Goal: Task Accomplishment & Management: Manage account settings

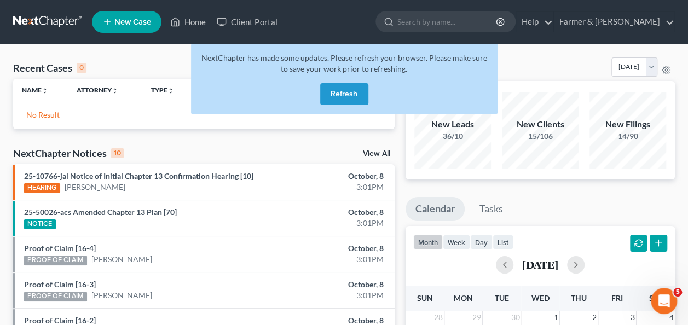
click at [348, 91] on button "Refresh" at bounding box center [344, 94] width 48 height 22
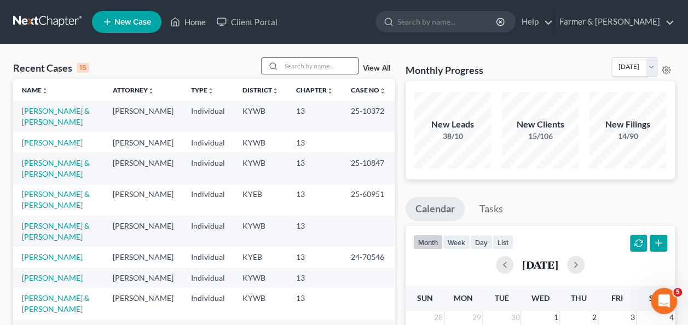
click at [292, 61] on input "search" at bounding box center [319, 66] width 77 height 16
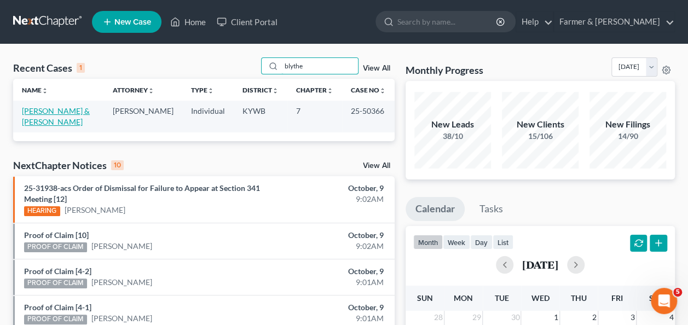
type input "blythe"
click at [71, 109] on link "Blythe, Lacey & Shawn" at bounding box center [56, 116] width 68 height 20
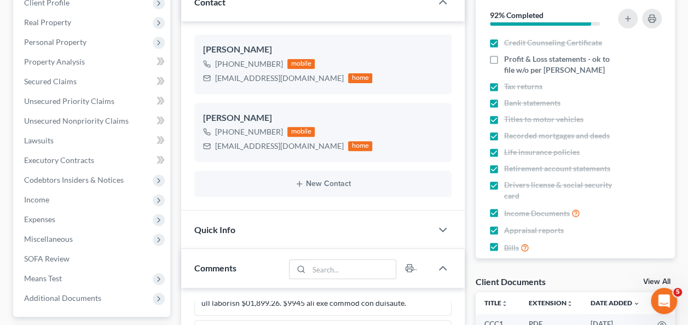
scroll to position [190, 0]
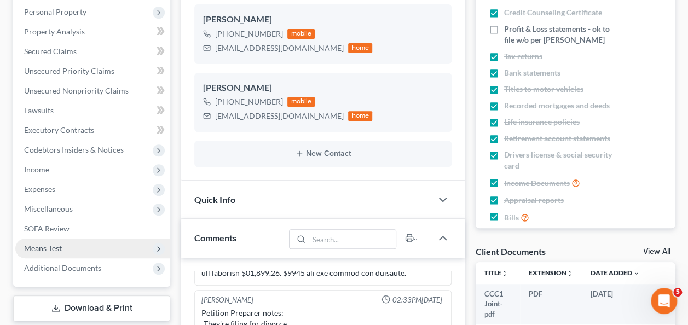
click at [65, 249] on span "Means Test" at bounding box center [92, 249] width 155 height 20
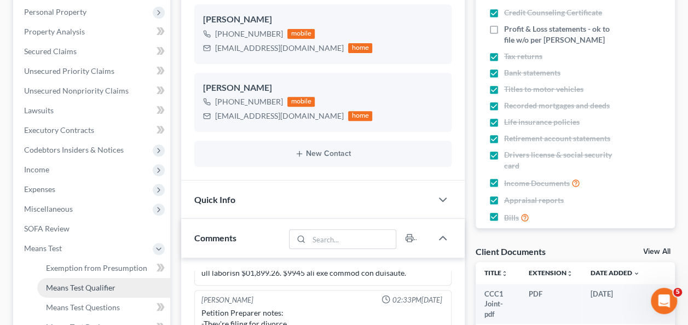
click at [96, 284] on span "Means Test Qualifier" at bounding box center [81, 287] width 70 height 9
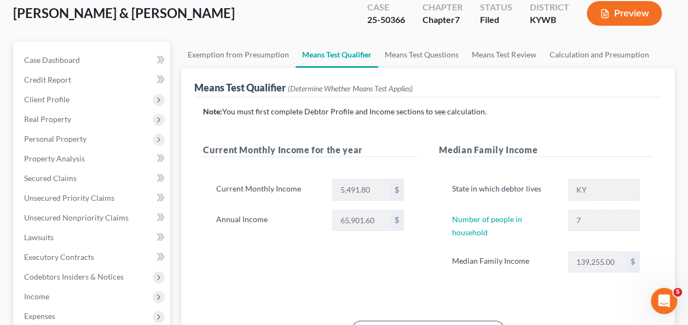
scroll to position [49, 0]
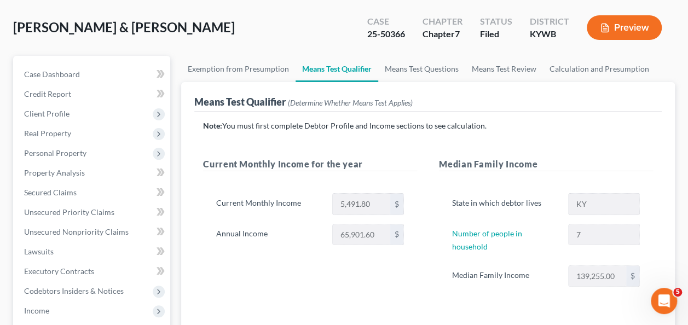
click at [210, 33] on div "Blythe, Lacey & Shawn Upgraded Case 25-50366 Chapter Chapter 7 Status Filed Dis…" at bounding box center [344, 32] width 662 height 48
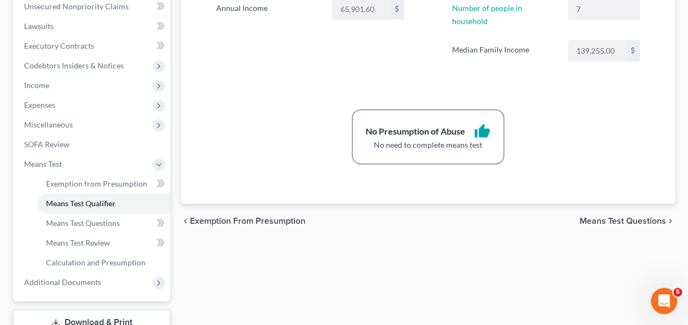
scroll to position [278, 0]
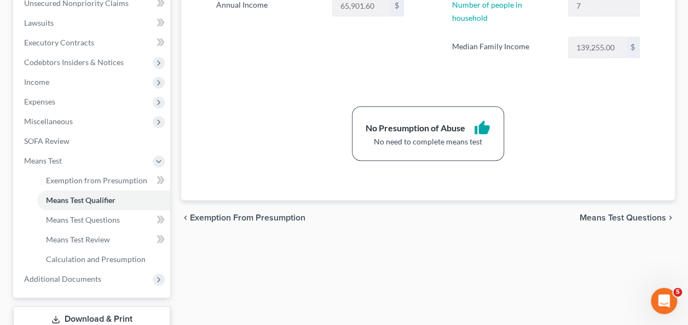
click at [609, 138] on div "No Presumption of Abuse thumb_up No need to complete means test" at bounding box center [428, 133] width 461 height 55
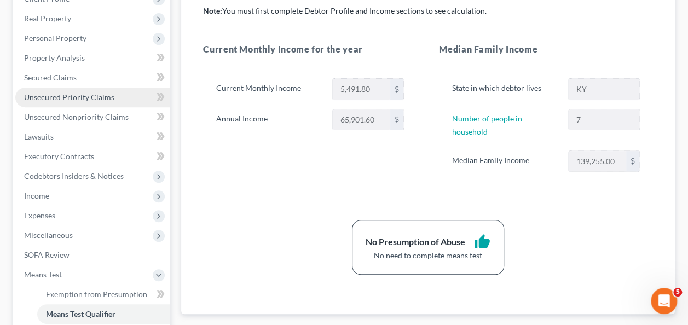
scroll to position [164, 0]
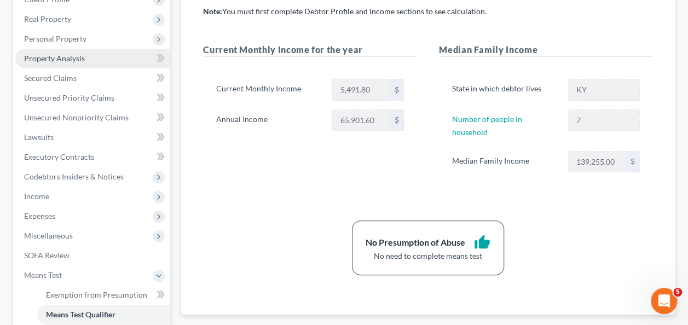
click at [71, 59] on span "Property Analysis" at bounding box center [54, 58] width 61 height 9
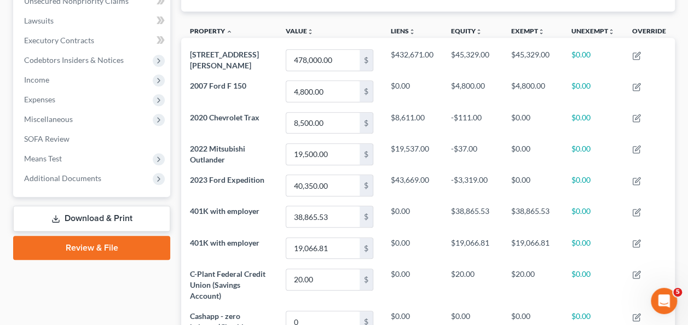
scroll to position [281, 0]
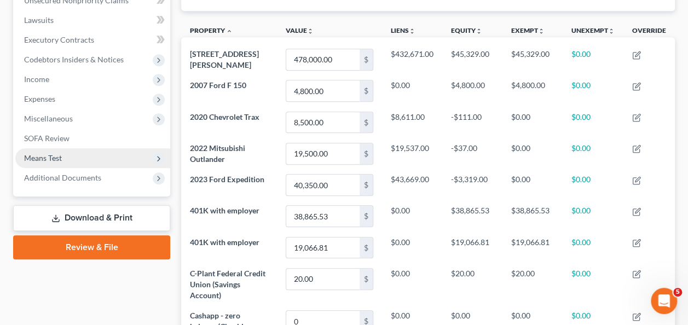
click at [61, 149] on span "Means Test" at bounding box center [92, 158] width 155 height 20
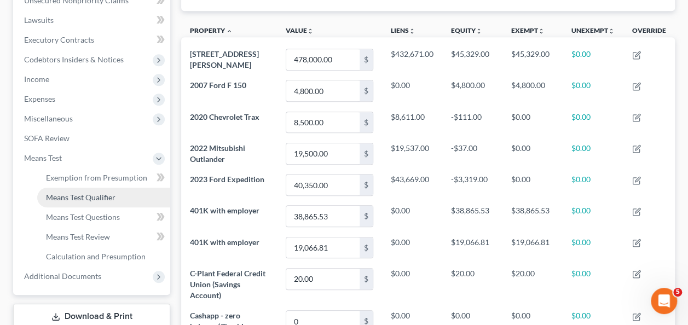
click at [66, 203] on link "Means Test Qualifier" at bounding box center [103, 198] width 133 height 20
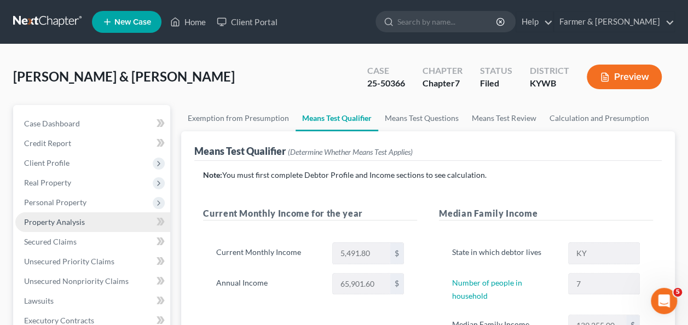
click at [82, 223] on span "Property Analysis" at bounding box center [54, 221] width 61 height 9
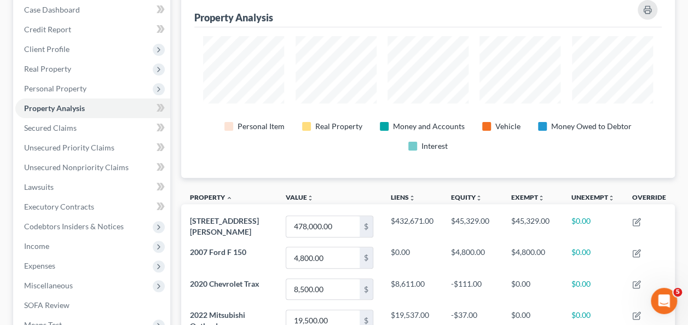
scroll to position [120, 0]
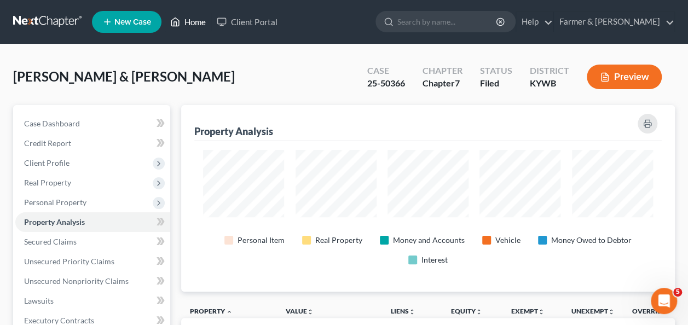
click at [190, 25] on link "Home" at bounding box center [188, 22] width 47 height 20
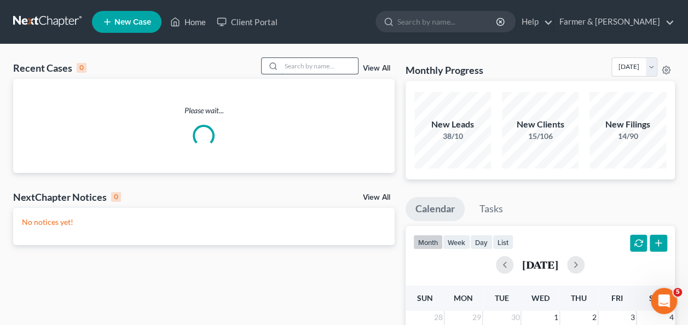
click at [303, 67] on input "search" at bounding box center [319, 66] width 77 height 16
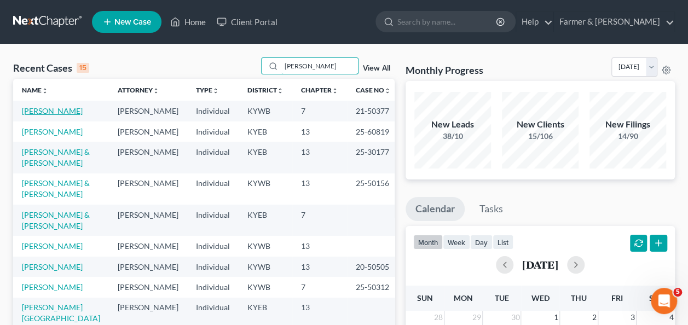
type input "cooke"
click at [56, 110] on link "Cooke, Brandon" at bounding box center [52, 110] width 61 height 9
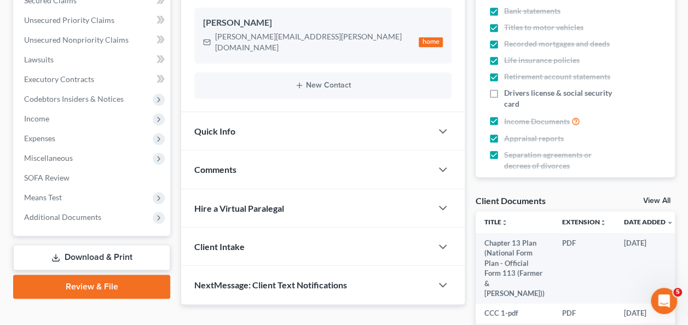
scroll to position [241, 0]
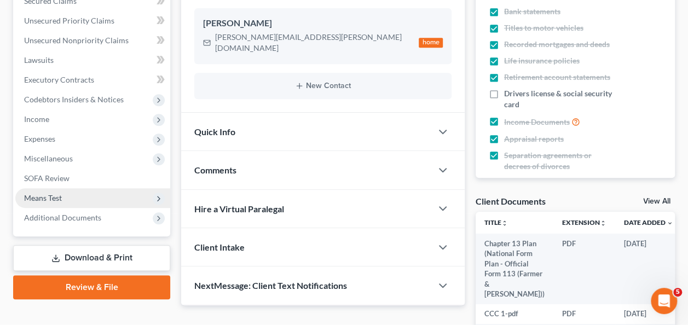
click at [93, 198] on span "Means Test" at bounding box center [92, 198] width 155 height 20
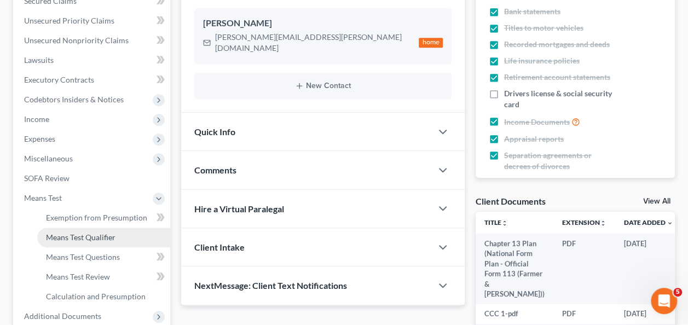
click at [83, 239] on span "Means Test Qualifier" at bounding box center [81, 237] width 70 height 9
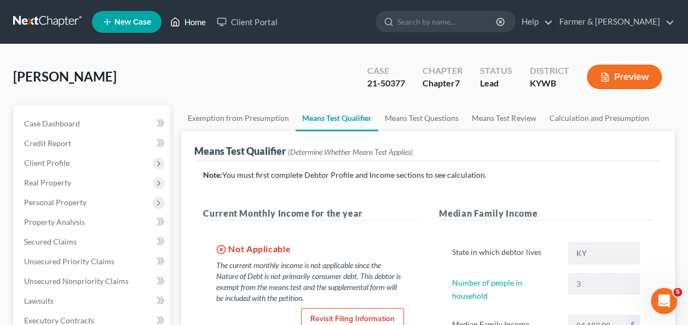
click at [184, 26] on link "Home" at bounding box center [188, 22] width 47 height 20
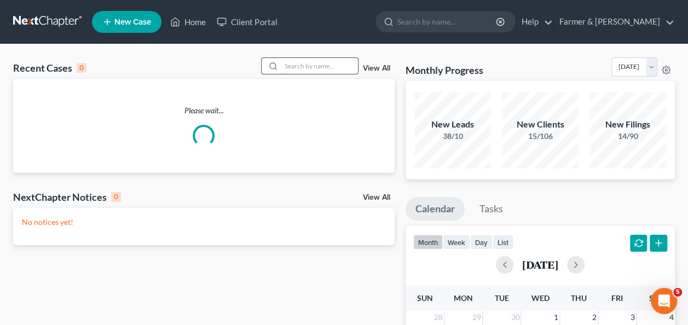
click at [289, 61] on input "search" at bounding box center [319, 66] width 77 height 16
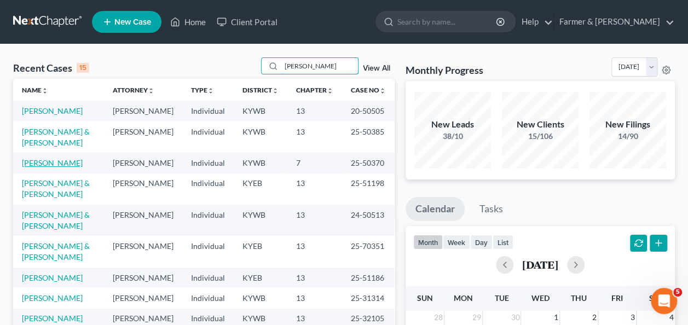
type input "anthony"
click at [49, 163] on link "Anthony, Johnny" at bounding box center [52, 162] width 61 height 9
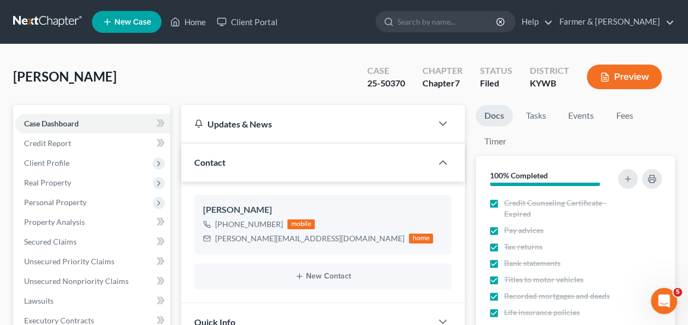
scroll to position [91, 0]
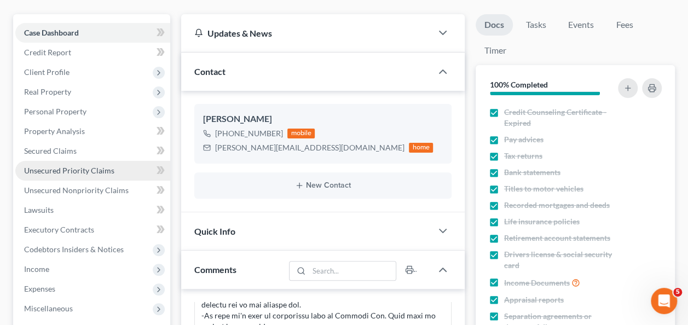
click at [82, 170] on span "Unsecured Priority Claims" at bounding box center [69, 170] width 90 height 9
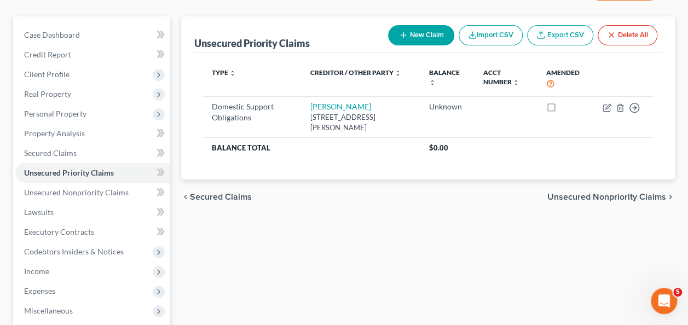
scroll to position [89, 0]
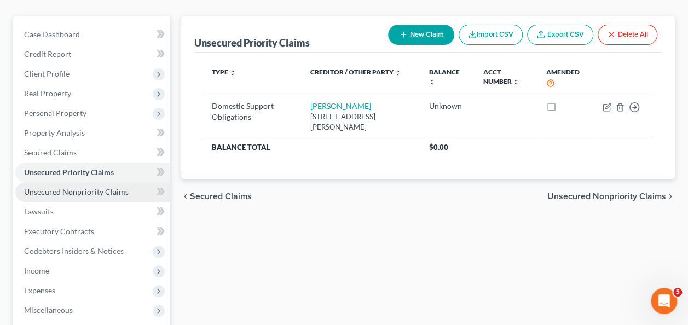
click at [105, 187] on span "Unsecured Nonpriority Claims" at bounding box center [76, 191] width 105 height 9
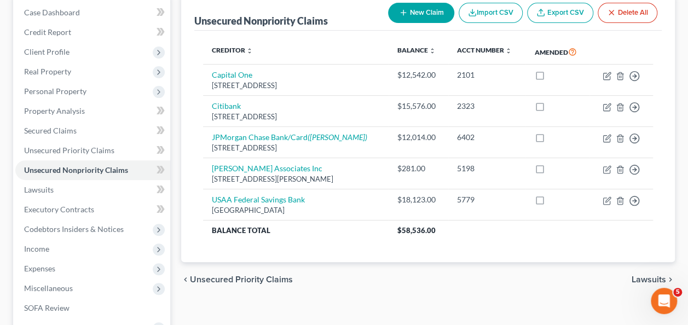
scroll to position [112, 0]
click at [451, 291] on div "chevron_left Unsecured Priority Claims Lawsuits chevron_right" at bounding box center [428, 279] width 494 height 35
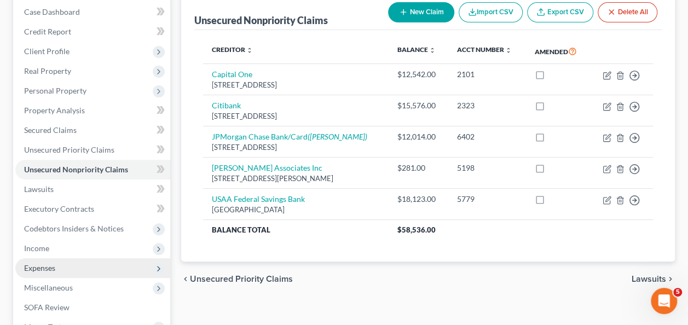
scroll to position [255, 0]
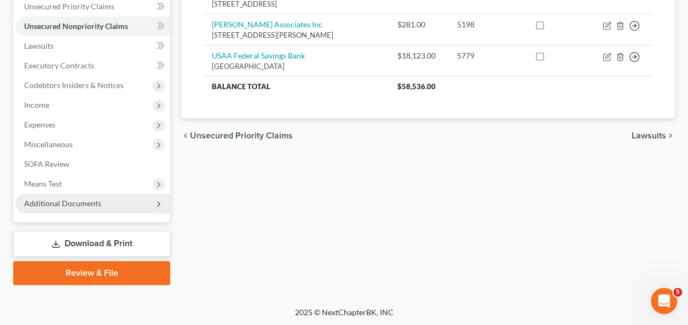
click at [102, 202] on span "Additional Documents" at bounding box center [92, 204] width 155 height 20
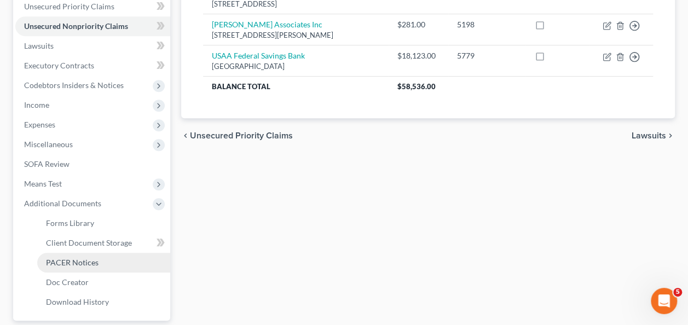
click at [85, 259] on span "PACER Notices" at bounding box center [72, 262] width 53 height 9
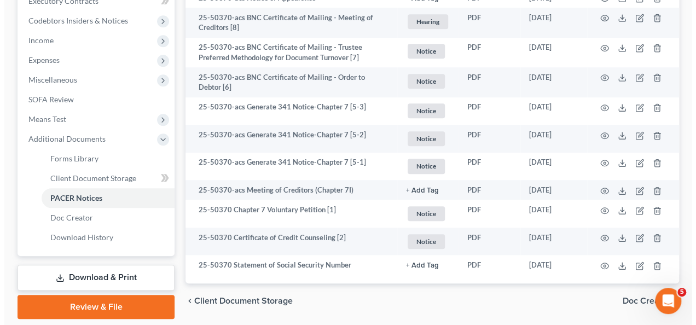
scroll to position [354, 0]
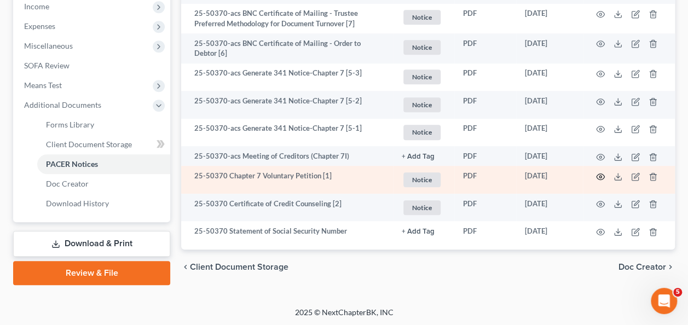
click at [601, 176] on circle "button" at bounding box center [600, 177] width 2 height 2
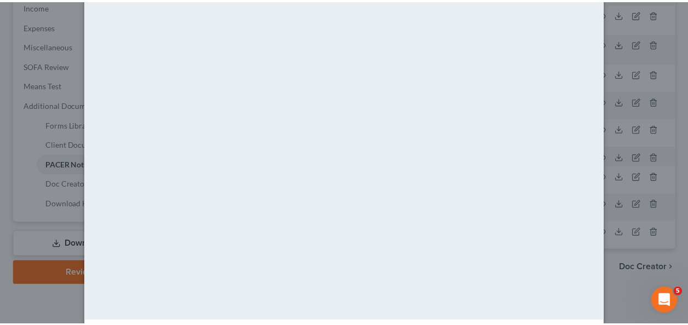
scroll to position [0, 0]
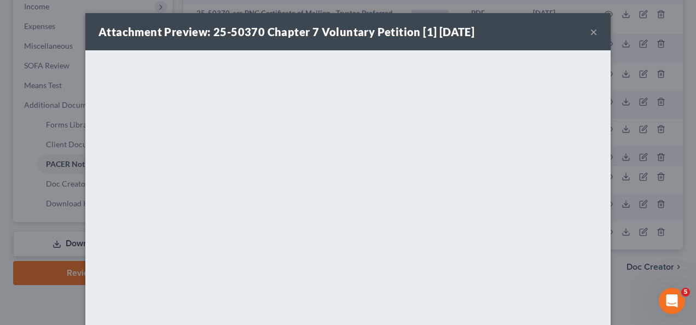
click at [590, 32] on button "×" at bounding box center [594, 31] width 8 height 13
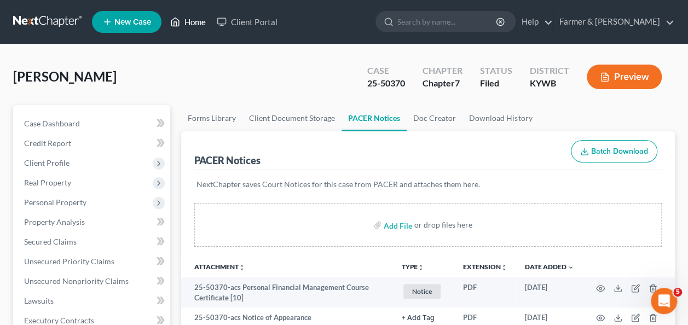
click at [186, 22] on link "Home" at bounding box center [188, 22] width 47 height 20
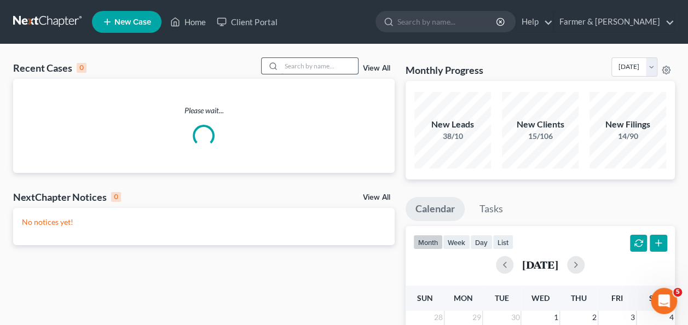
click at [316, 71] on input "search" at bounding box center [319, 66] width 77 height 16
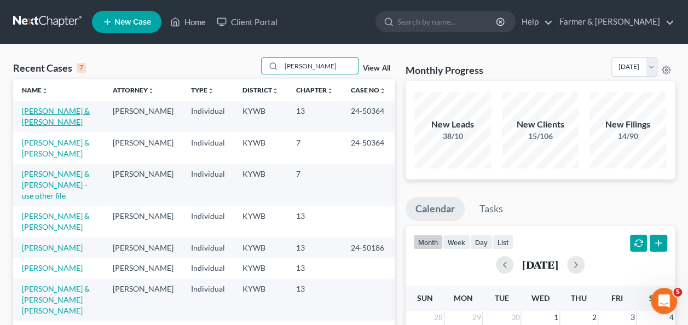
type input "fletcher"
click at [59, 108] on link "Fletcher, Steven & DeeAnna" at bounding box center [56, 116] width 68 height 20
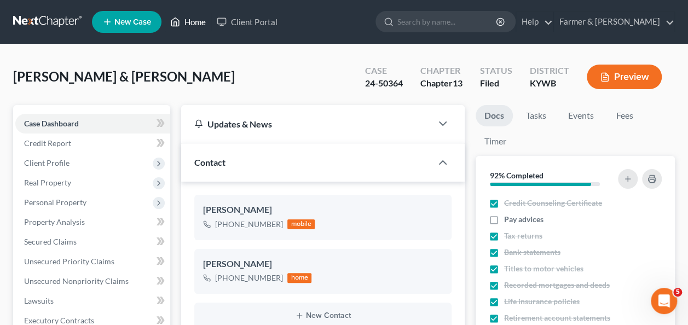
click at [194, 20] on link "Home" at bounding box center [188, 22] width 47 height 20
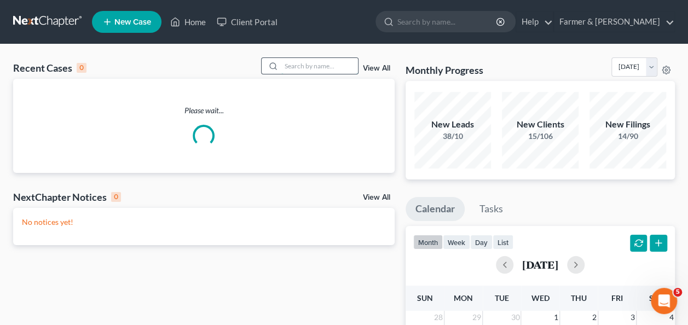
click at [288, 62] on input "search" at bounding box center [319, 66] width 77 height 16
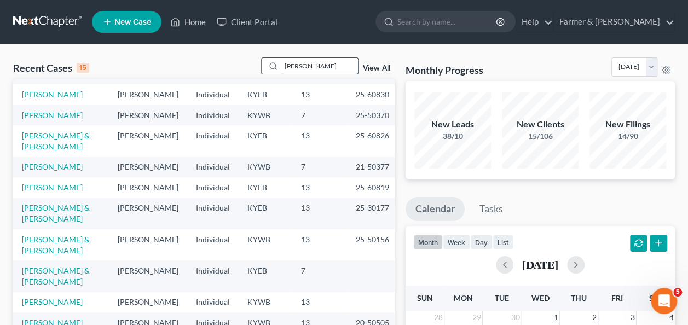
click at [318, 66] on input "fletcher" at bounding box center [319, 66] width 77 height 16
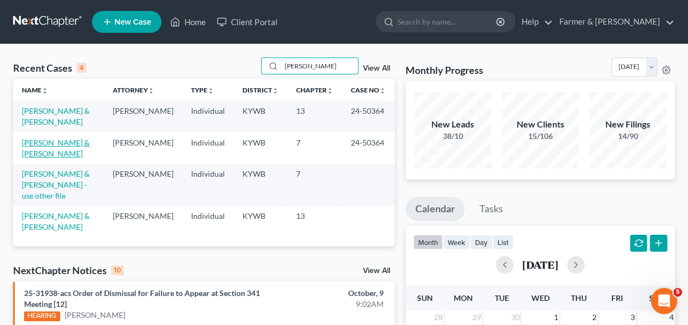
type input "fletcher steven"
click at [68, 144] on link "Fletcher, Steven & DeeAnna" at bounding box center [56, 148] width 68 height 20
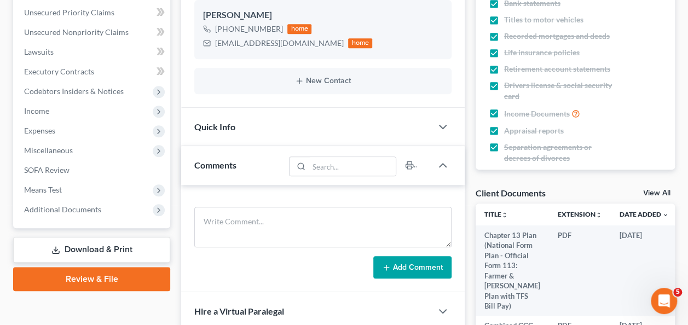
scroll to position [250, 0]
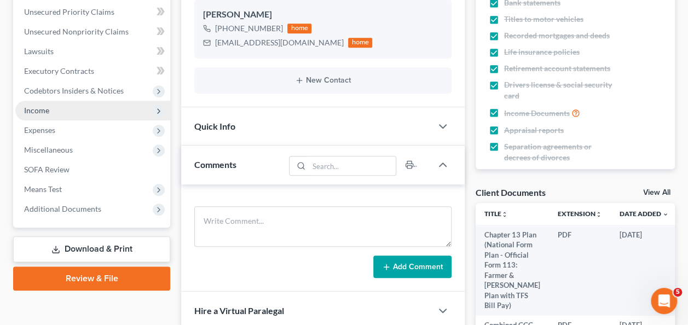
click at [79, 109] on span "Income" at bounding box center [92, 111] width 155 height 20
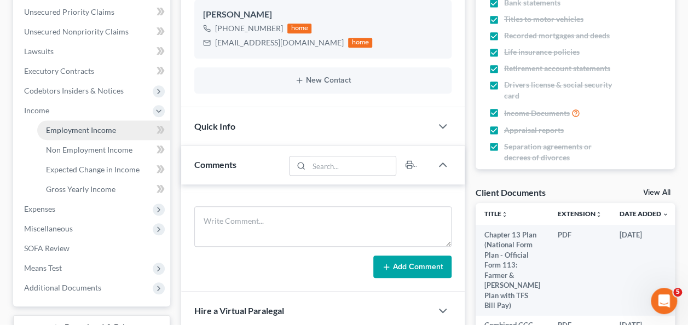
click at [83, 129] on span "Employment Income" at bounding box center [81, 129] width 70 height 9
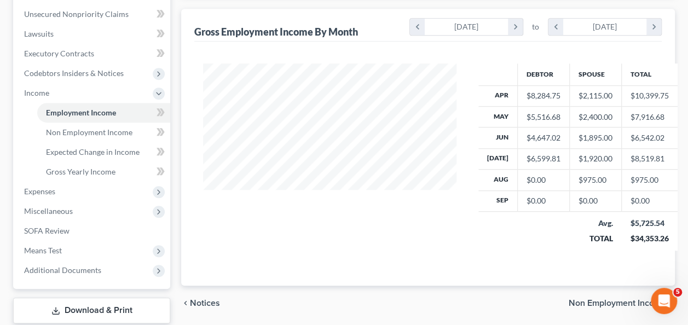
scroll to position [276, 0]
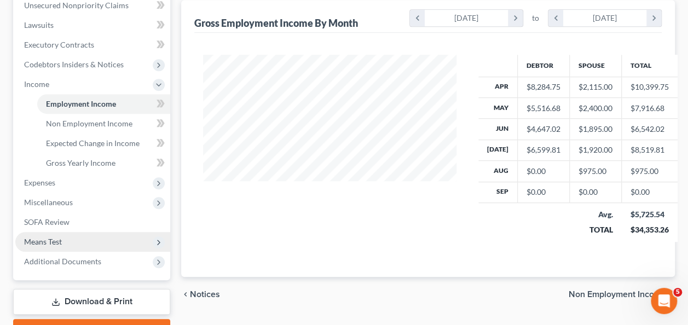
click at [62, 240] on span "Means Test" at bounding box center [92, 242] width 155 height 20
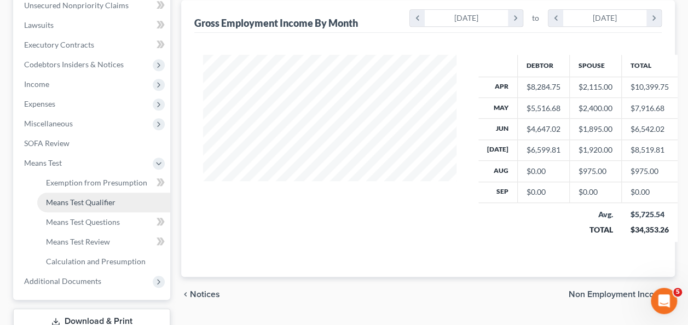
click at [111, 204] on span "Means Test Qualifier" at bounding box center [81, 202] width 70 height 9
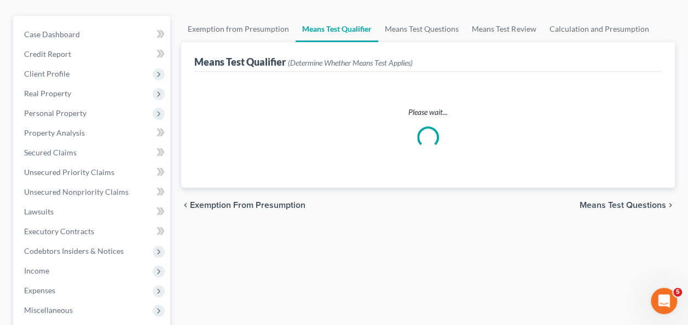
scroll to position [340, 0]
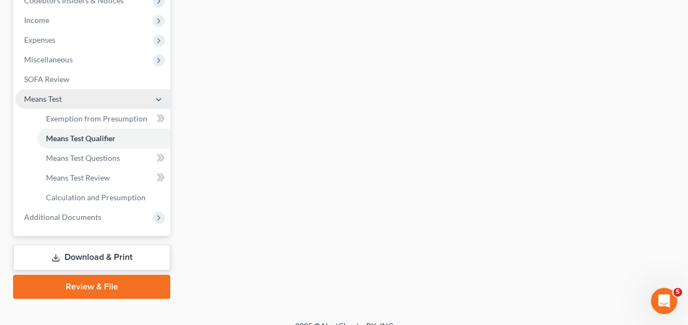
click at [50, 99] on span "Means Test" at bounding box center [43, 98] width 38 height 9
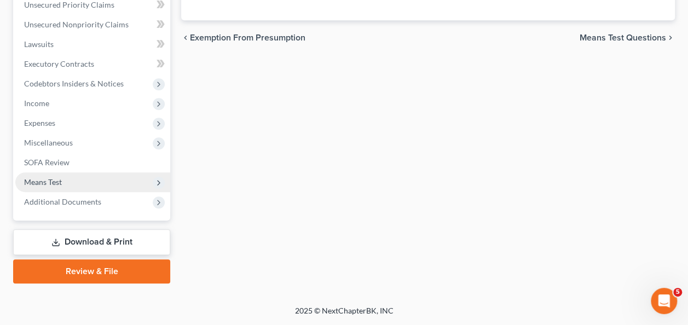
scroll to position [255, 0]
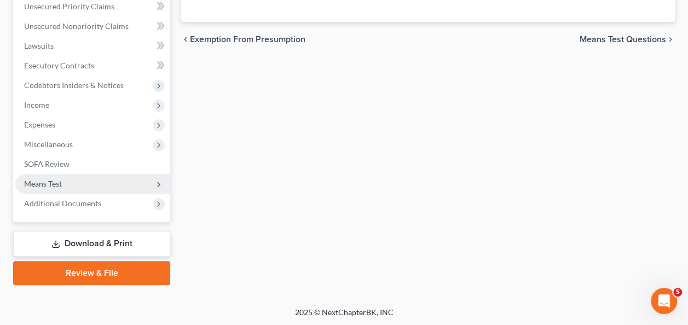
click at [76, 174] on span "Means Test" at bounding box center [92, 184] width 155 height 20
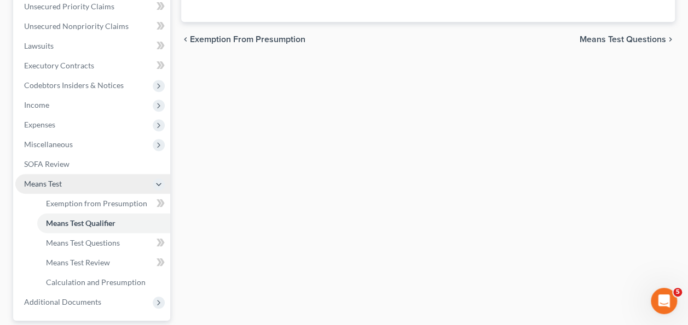
scroll to position [340, 0]
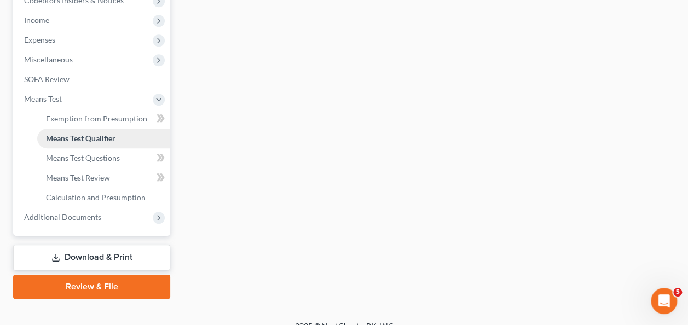
click at [105, 138] on span "Means Test Qualifier" at bounding box center [81, 138] width 70 height 9
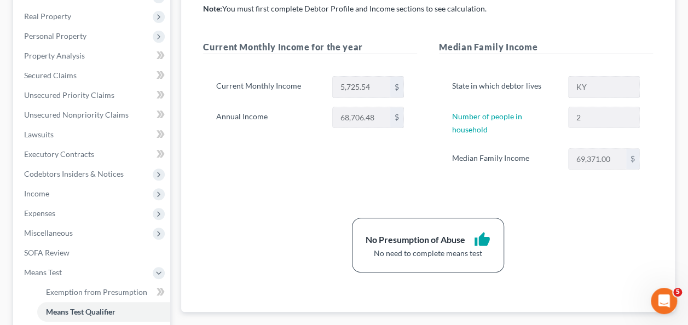
scroll to position [166, 0]
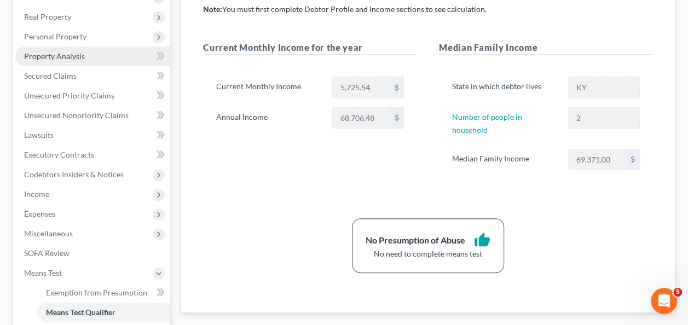
click at [74, 48] on link "Property Analysis" at bounding box center [92, 57] width 155 height 20
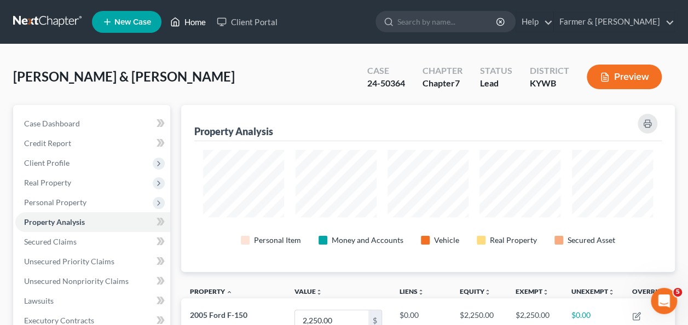
click at [197, 20] on link "Home" at bounding box center [188, 22] width 47 height 20
click at [189, 20] on link "Home" at bounding box center [188, 22] width 47 height 20
click at [196, 21] on link "Home" at bounding box center [188, 22] width 47 height 20
